Goal: Navigation & Orientation: Find specific page/section

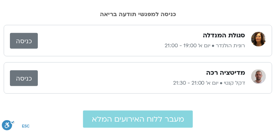
scroll to position [49, 0]
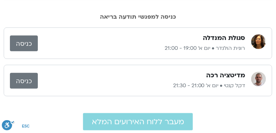
click at [22, 44] on link "כניסה" at bounding box center [24, 44] width 28 height 16
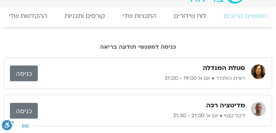
scroll to position [0, 0]
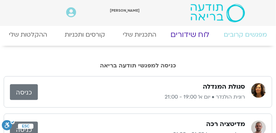
click at [197, 36] on link "לוח שידורים" at bounding box center [190, 35] width 60 height 18
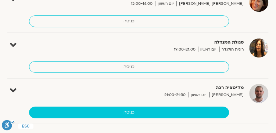
scroll to position [294, 0]
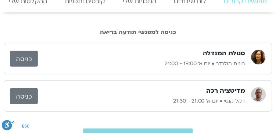
scroll to position [49, 0]
